Goal: Task Accomplishment & Management: Manage account settings

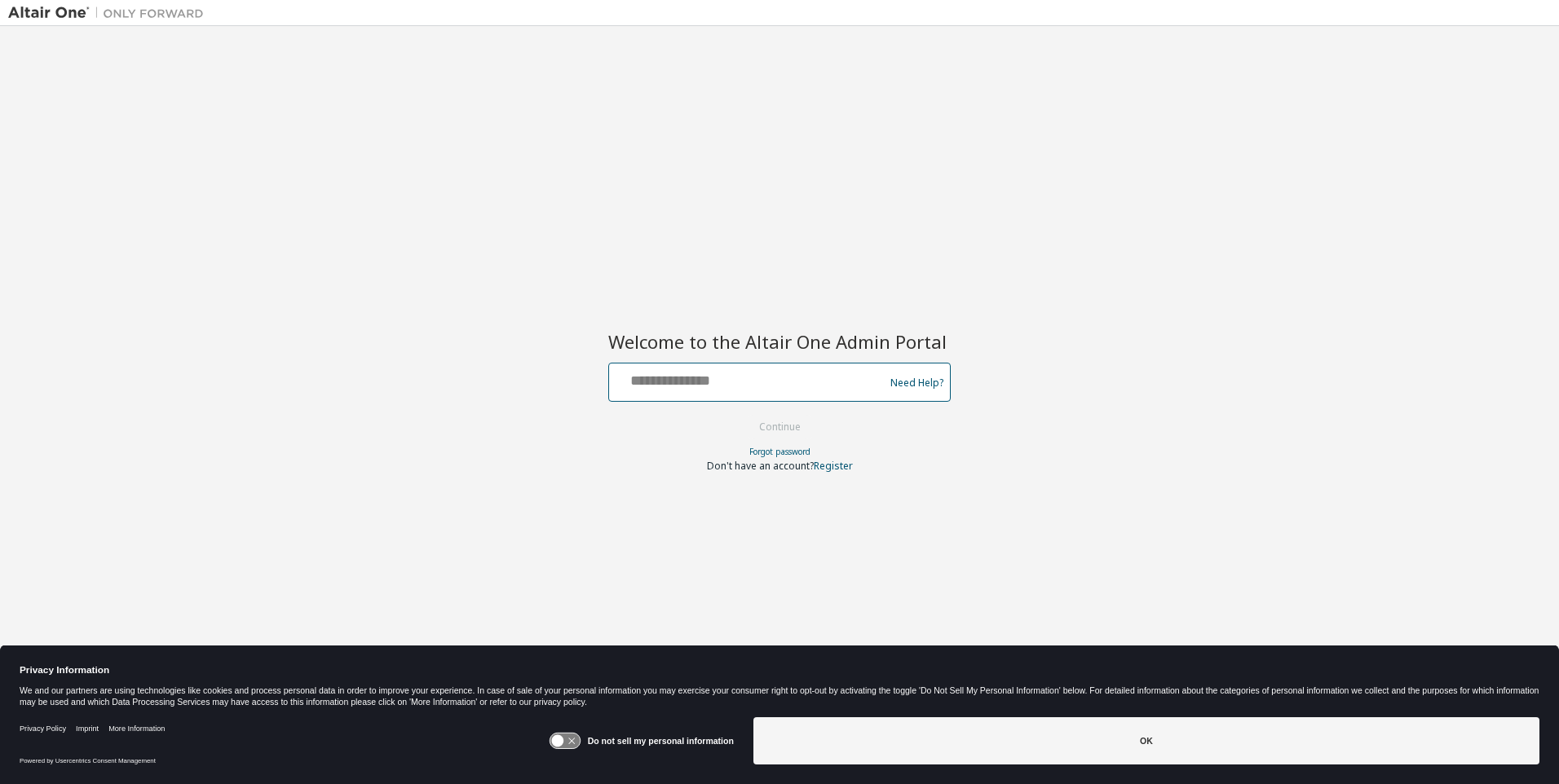
click at [749, 379] on input "text" at bounding box center [749, 378] width 267 height 24
type input "**********"
click at [780, 428] on button "Continue" at bounding box center [780, 427] width 76 height 25
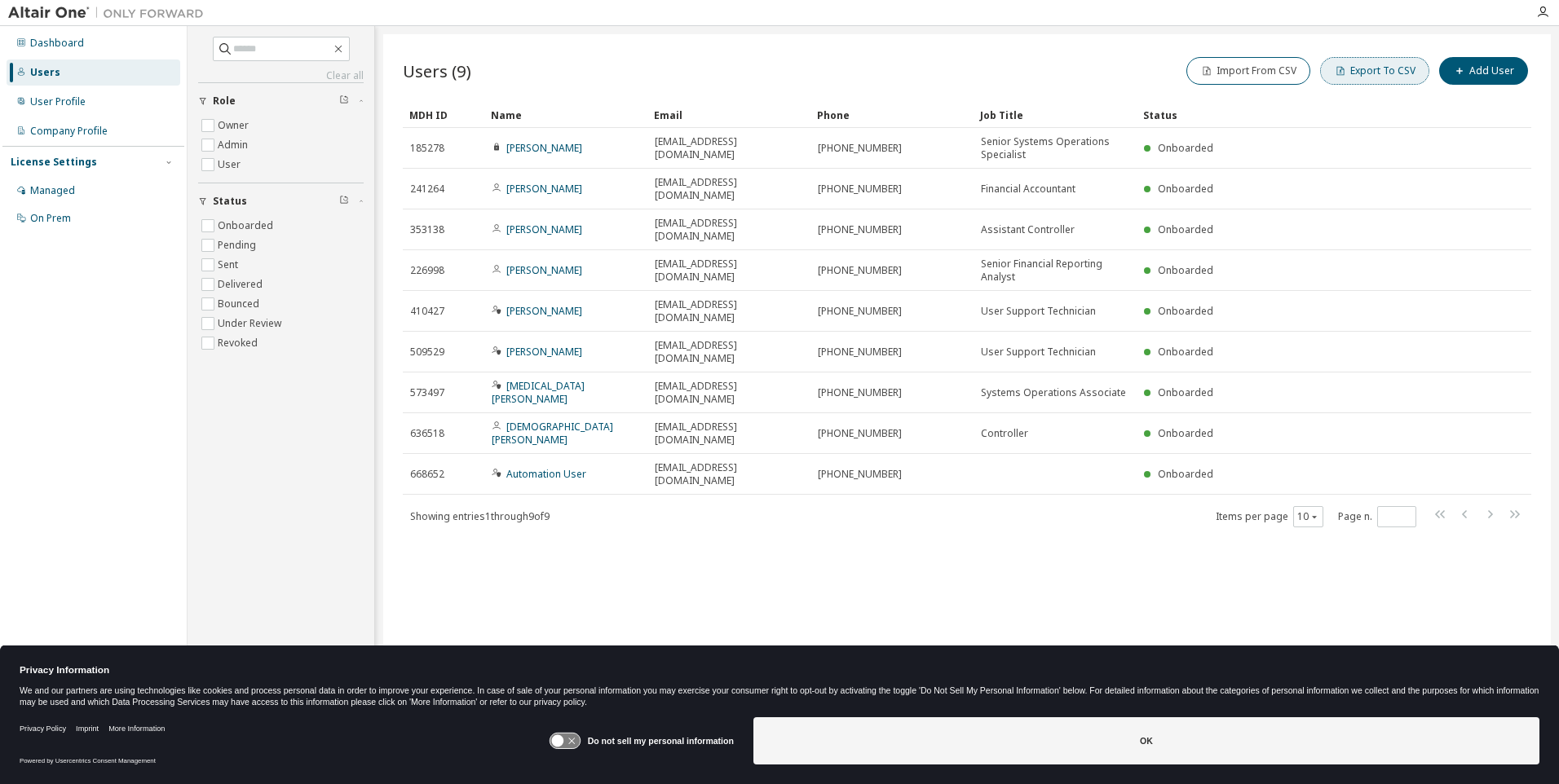
click at [1378, 71] on button "Export To CSV" at bounding box center [1374, 71] width 109 height 28
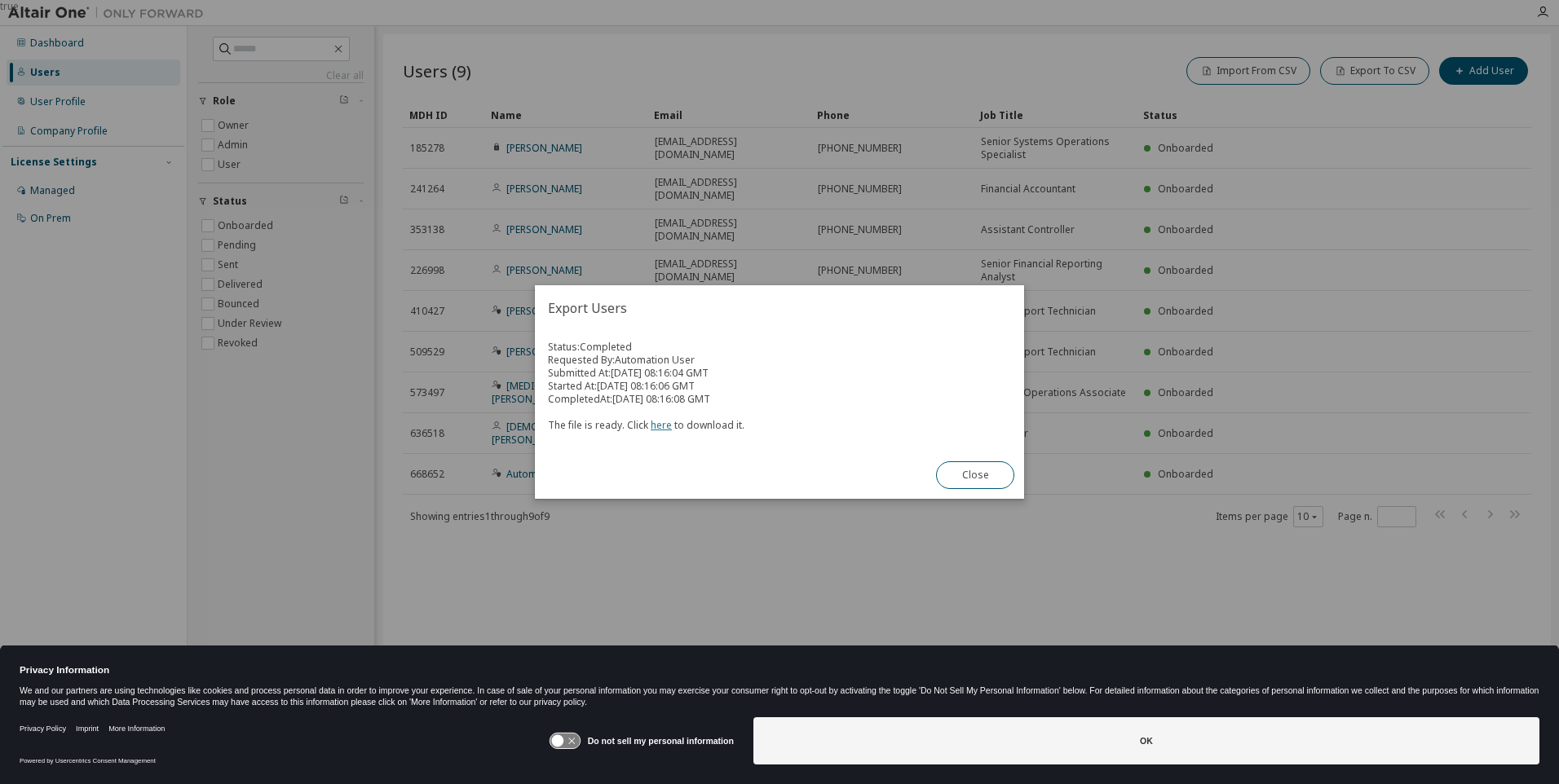
click at [658, 424] on link "here" at bounding box center [661, 424] width 21 height 14
click at [975, 475] on button "Close" at bounding box center [975, 475] width 78 height 28
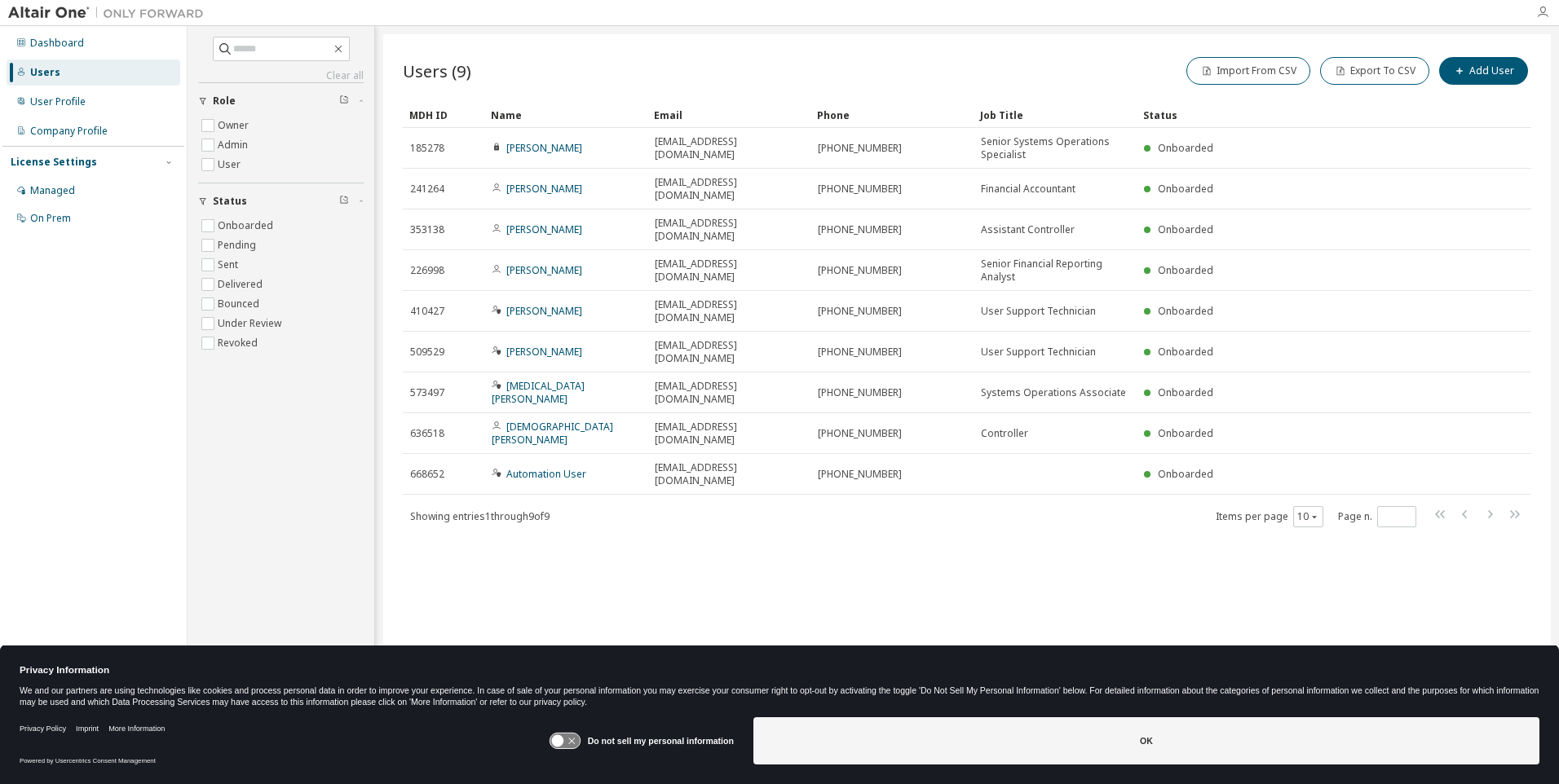
click at [1543, 12] on icon "button" at bounding box center [1543, 12] width 13 height 13
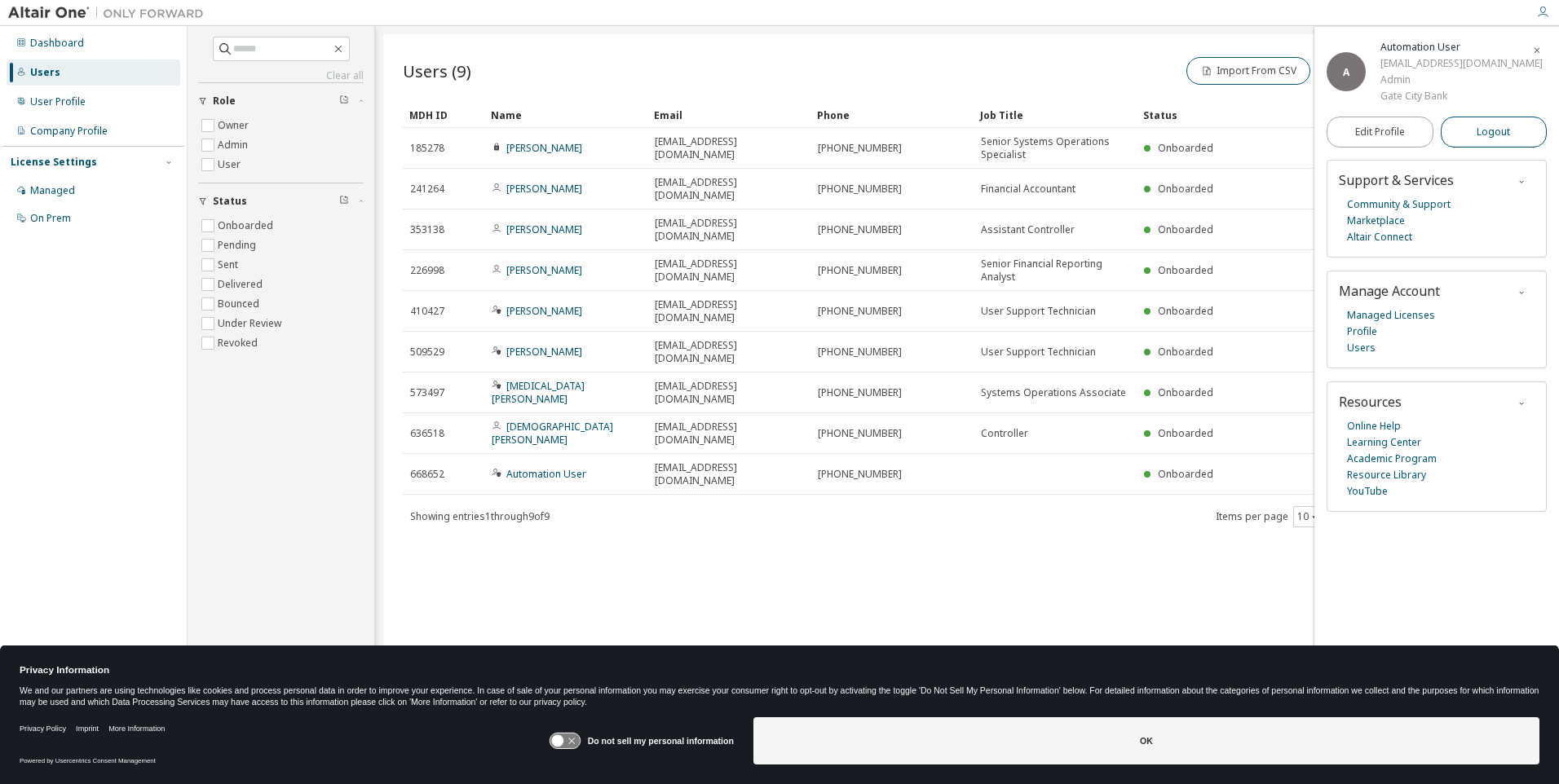
click at [1494, 140] on span "Logout" at bounding box center [1493, 132] width 34 height 16
